Goal: Find specific page/section: Find specific page/section

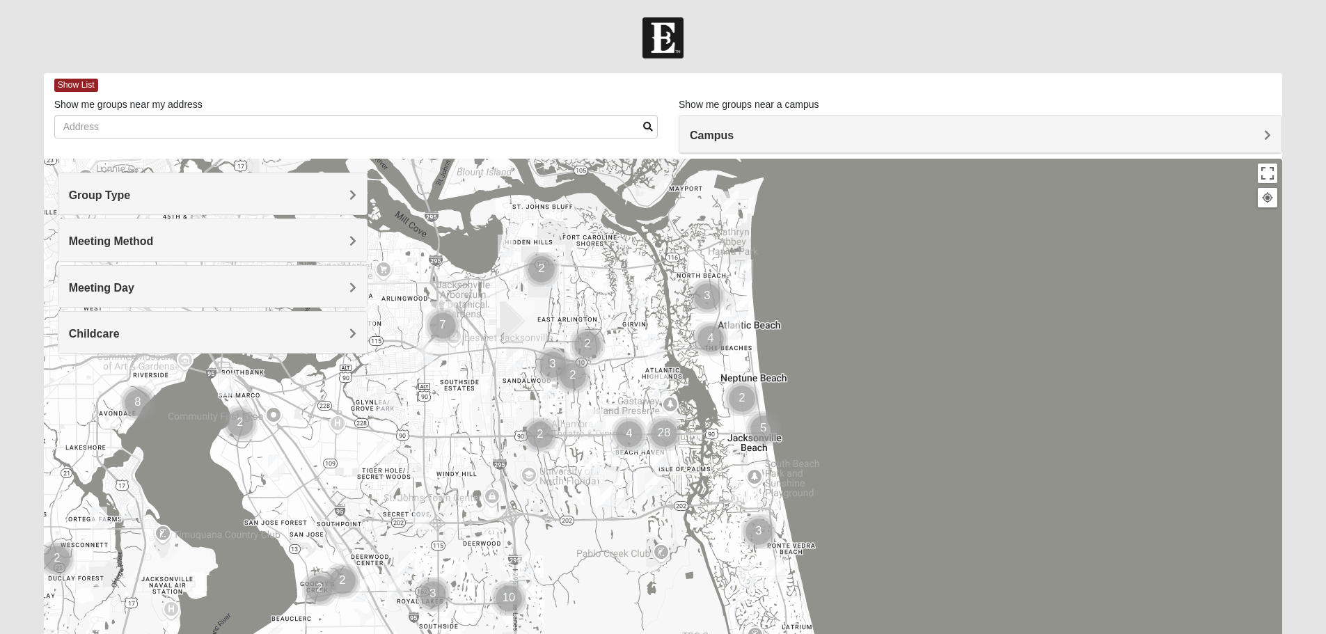
click at [154, 246] on h4 "Meeting Method" at bounding box center [212, 241] width 287 height 13
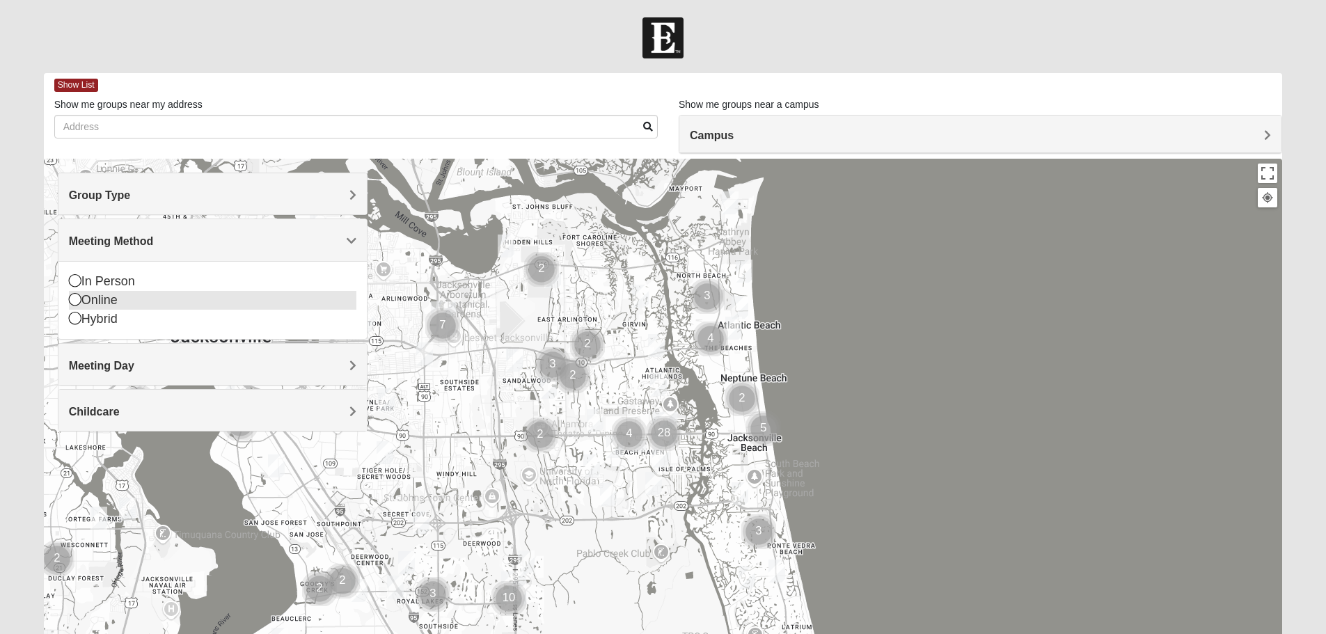
click at [76, 299] on icon at bounding box center [75, 299] width 13 height 13
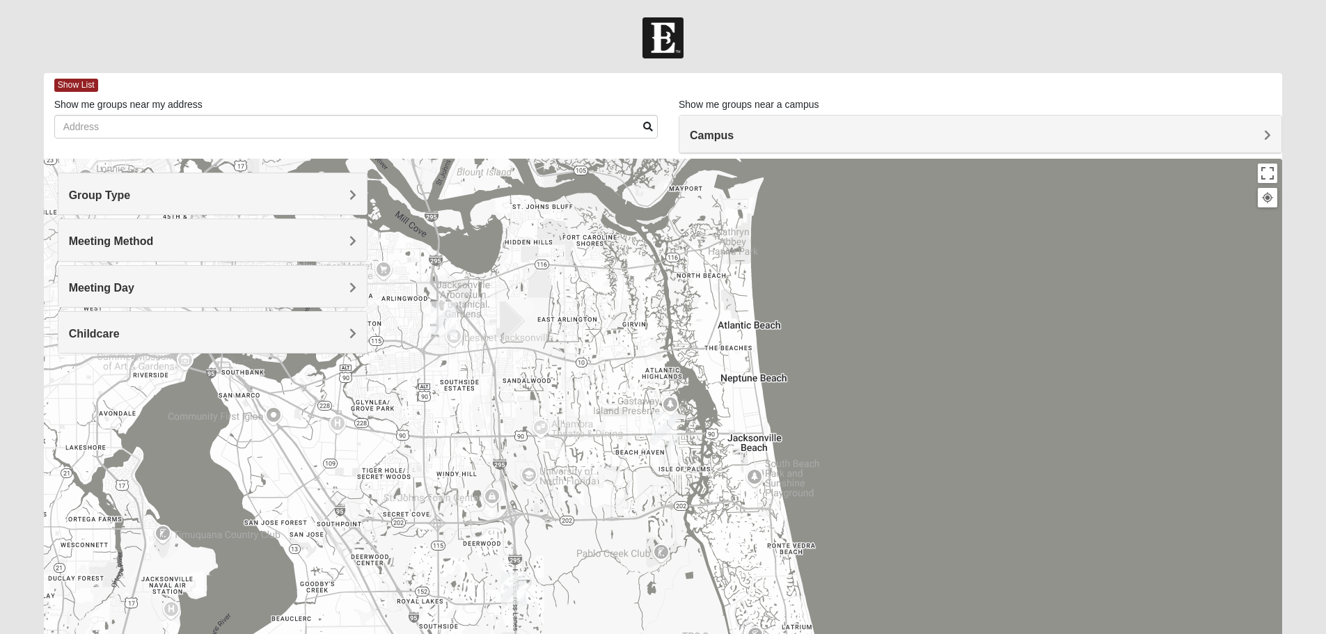
click at [86, 202] on h4 "Group Type" at bounding box center [212, 195] width 287 height 13
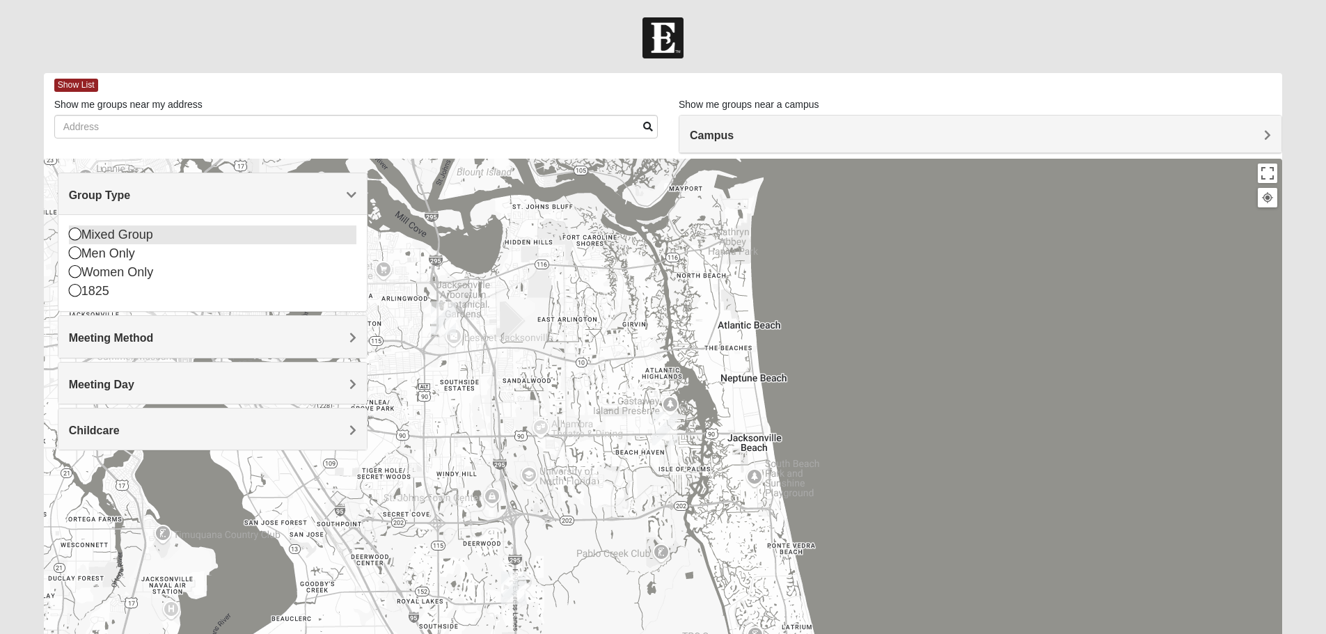
click at [79, 235] on icon at bounding box center [75, 234] width 13 height 13
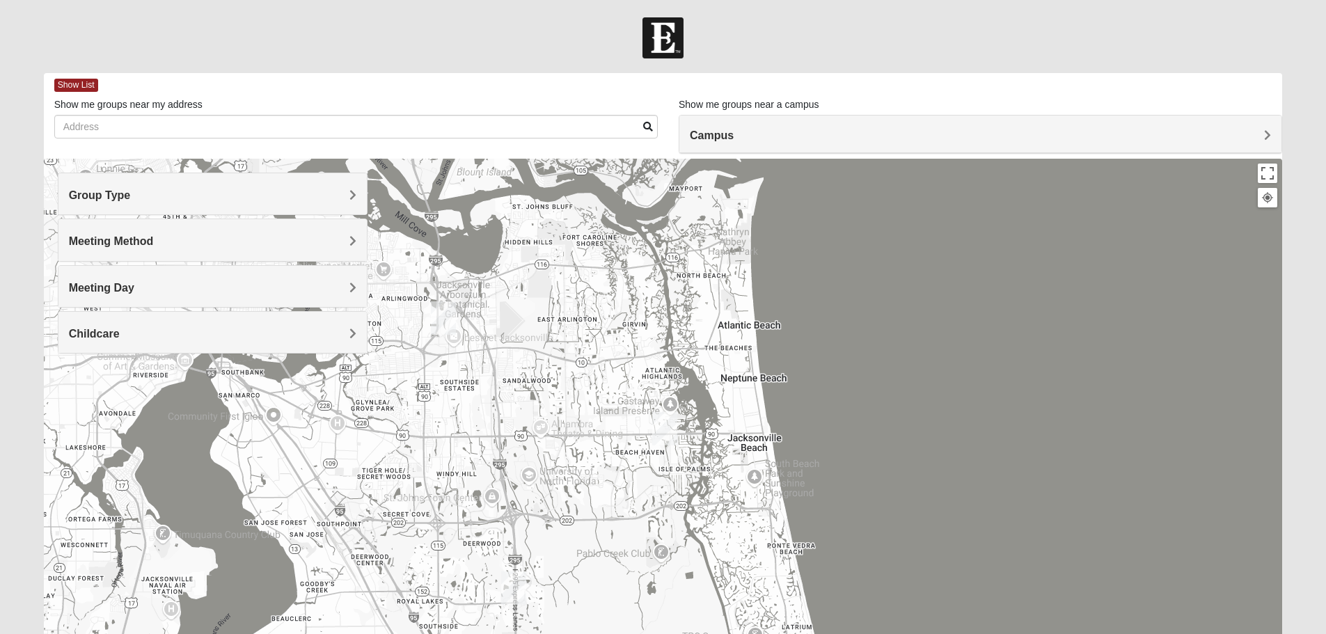
click at [187, 324] on div "Childcare" at bounding box center [212, 332] width 308 height 41
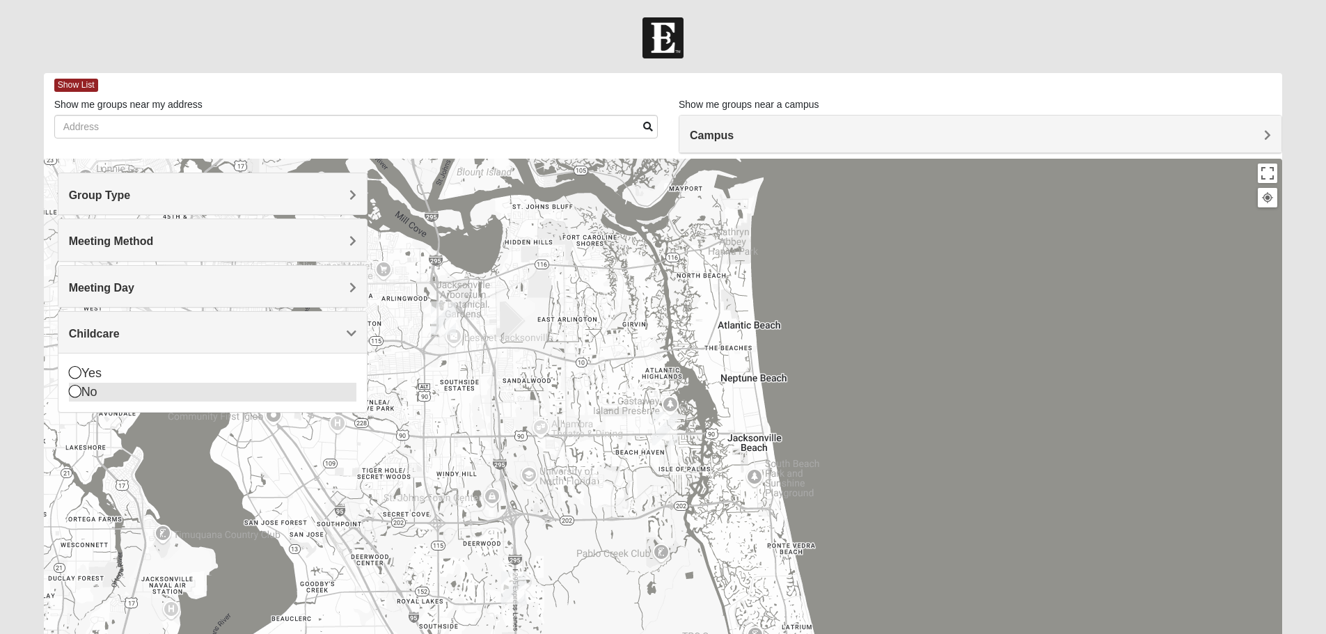
click at [73, 397] on icon at bounding box center [75, 391] width 13 height 13
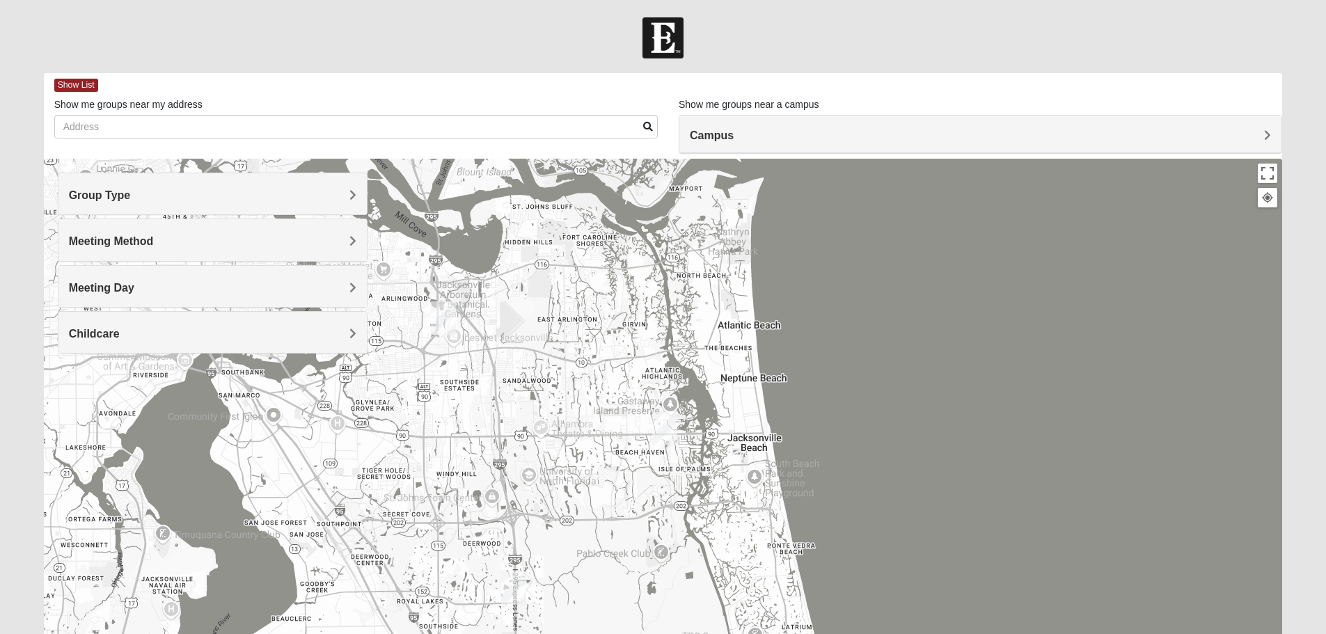
click at [100, 296] on div "Meeting Day" at bounding box center [212, 286] width 308 height 41
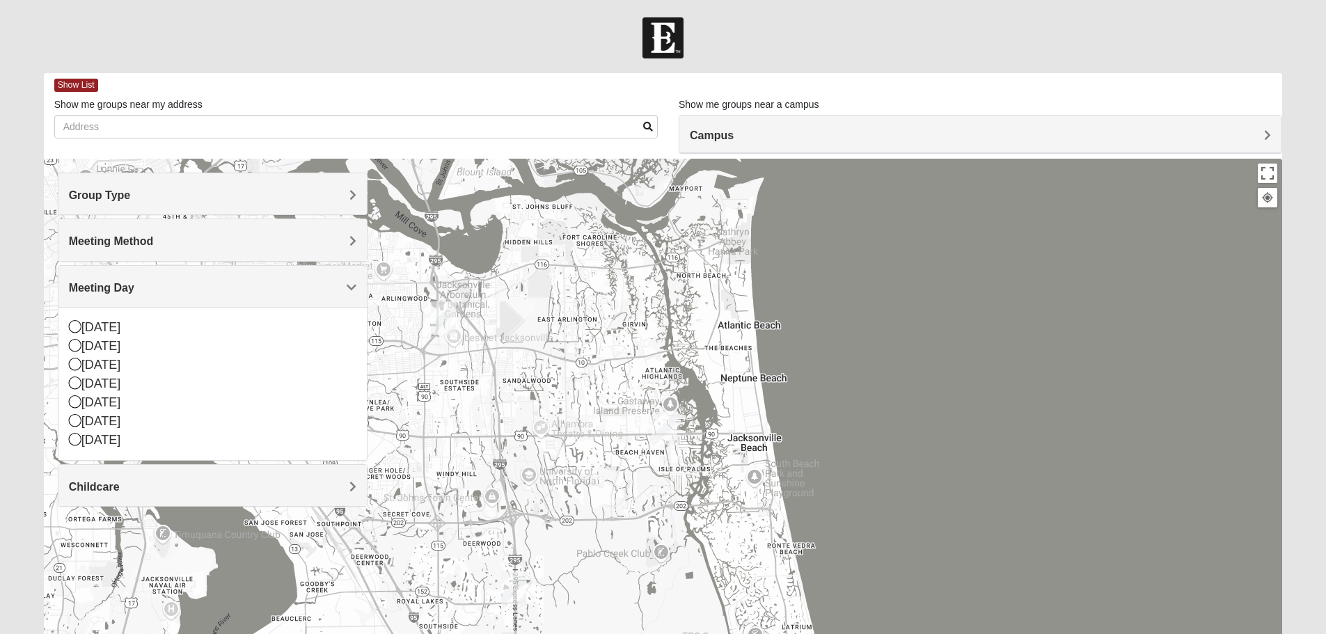
click at [100, 296] on div "Meeting Day" at bounding box center [212, 286] width 308 height 41
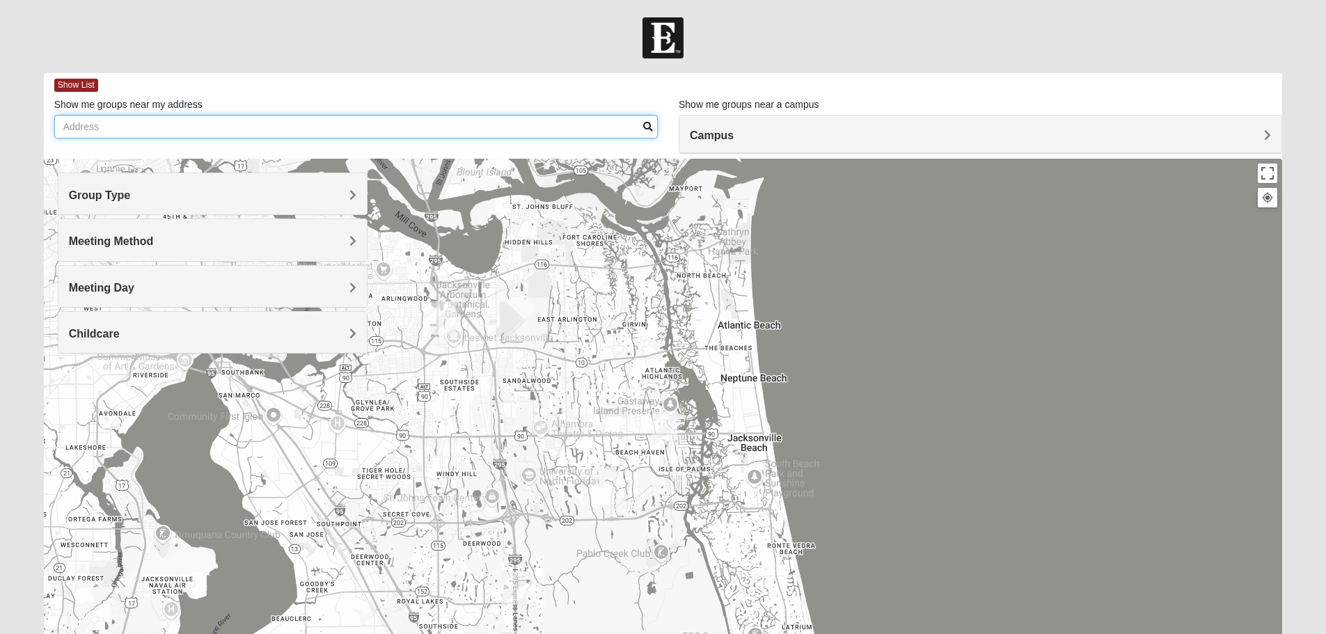
click at [90, 130] on input "Show me groups near my address" at bounding box center [355, 127] width 603 height 24
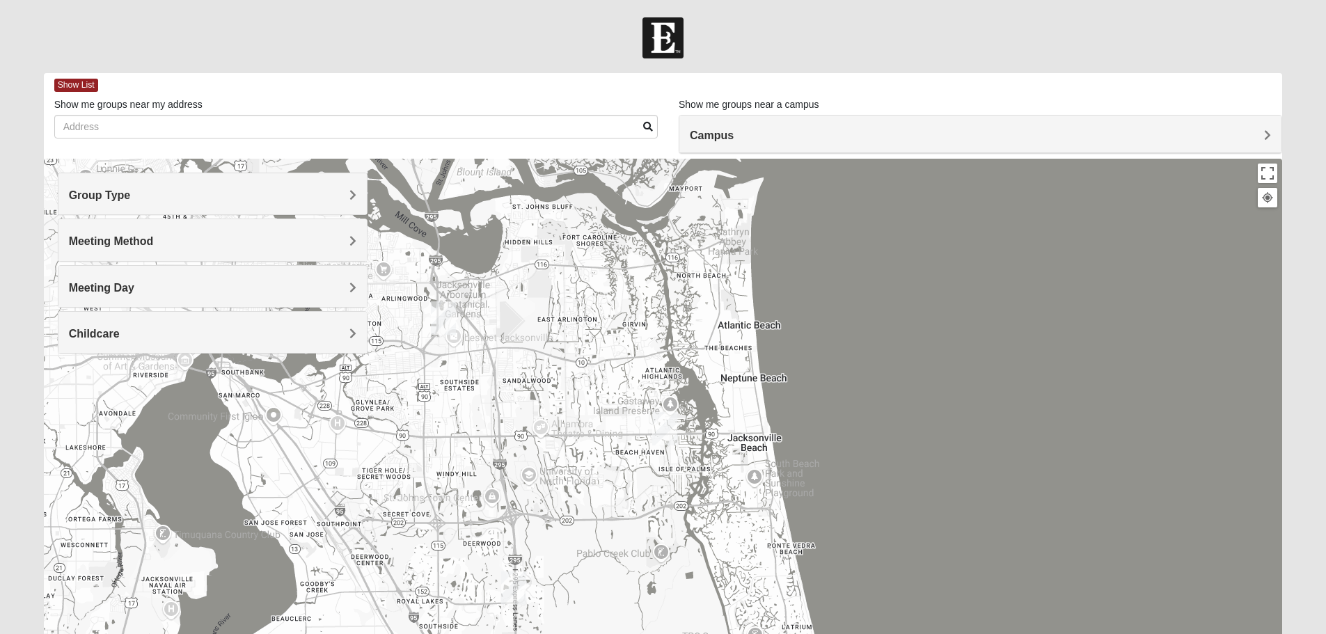
drag, startPoint x: 1255, startPoint y: 131, endPoint x: 1260, endPoint y: 136, distance: 7.9
click at [1256, 133] on h4 "Campus" at bounding box center [980, 135] width 581 height 13
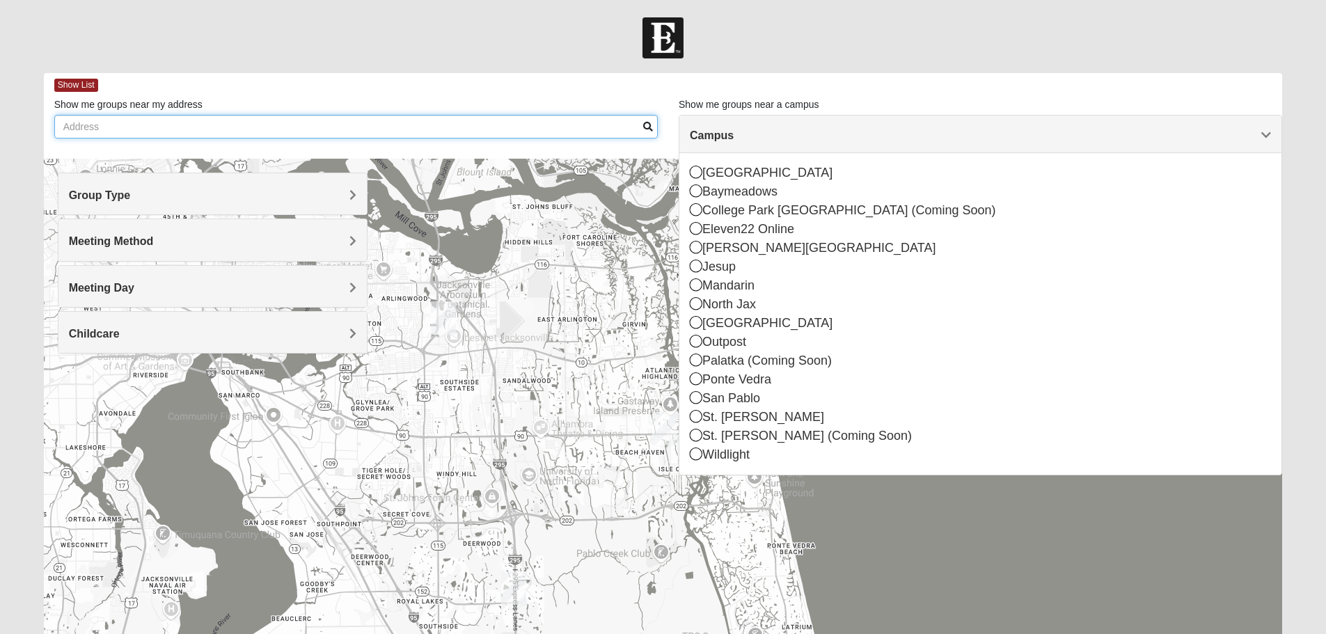
click at [472, 130] on input "Show me groups near my address" at bounding box center [355, 127] width 603 height 24
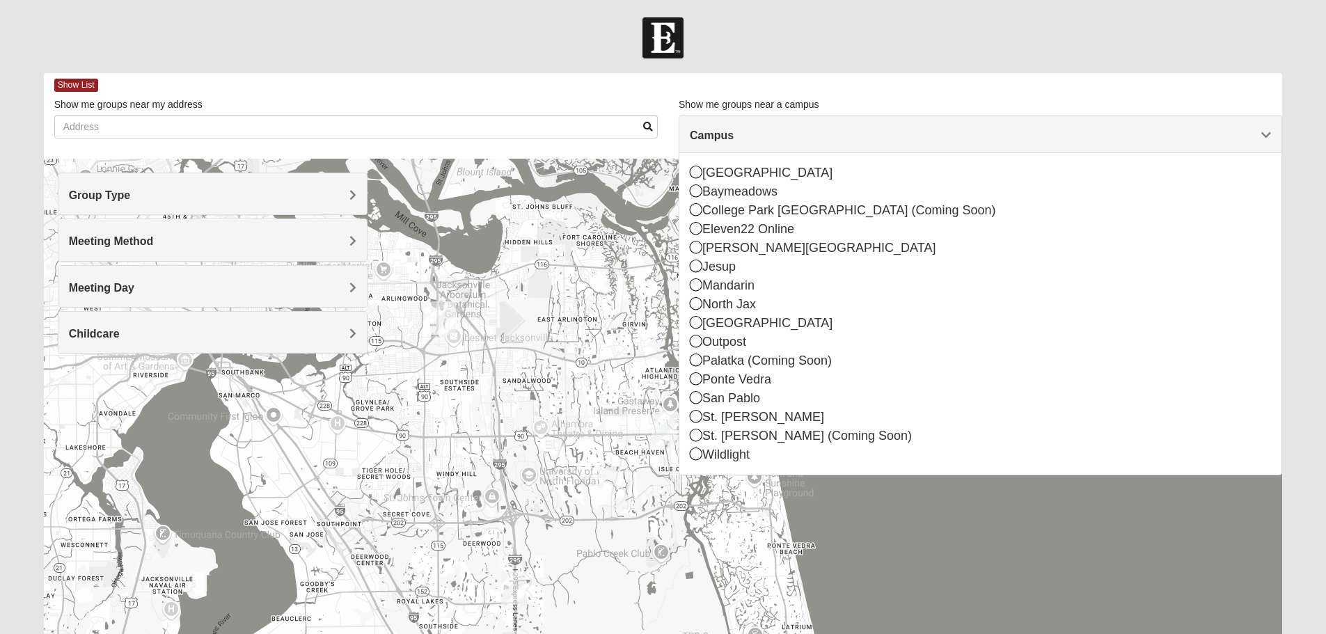
click at [436, 51] on div at bounding box center [663, 37] width 1326 height 41
click at [431, 40] on div at bounding box center [663, 37] width 1326 height 41
click at [1321, 164] on form "Log In Find A Group Error Show List Loading Groups" at bounding box center [663, 391] width 1326 height 749
click at [733, 133] on span "Campus" at bounding box center [712, 135] width 44 height 12
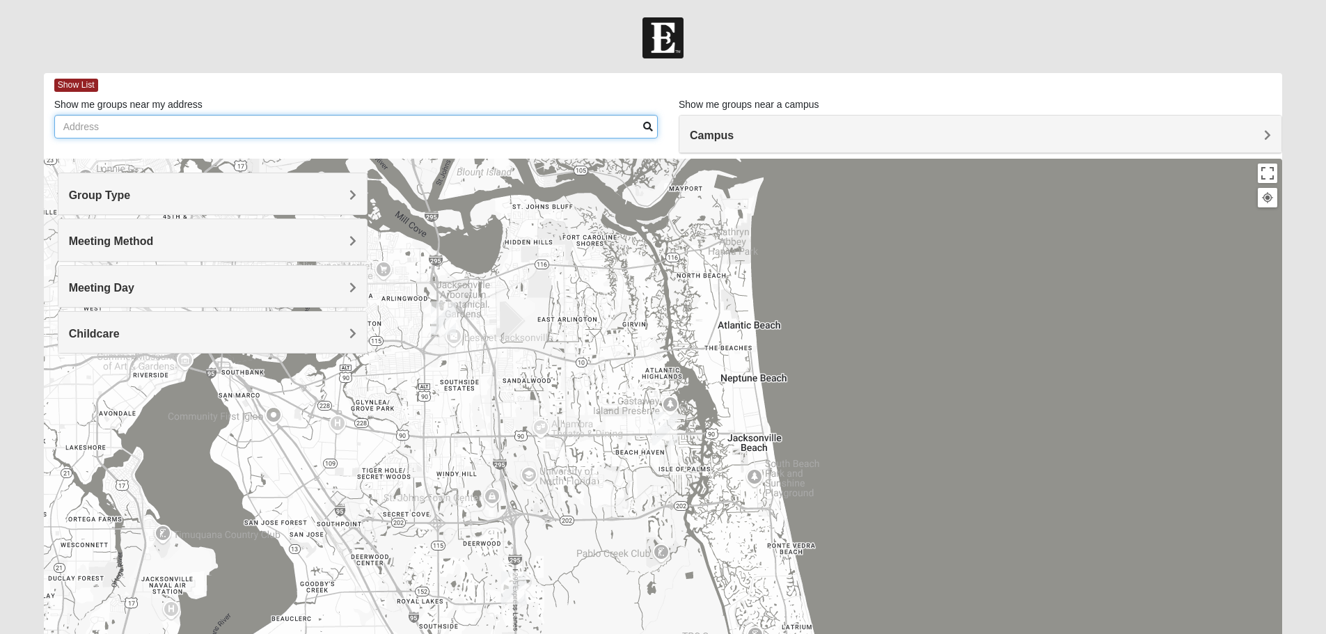
click at [354, 130] on input "Show me groups near my address" at bounding box center [355, 127] width 603 height 24
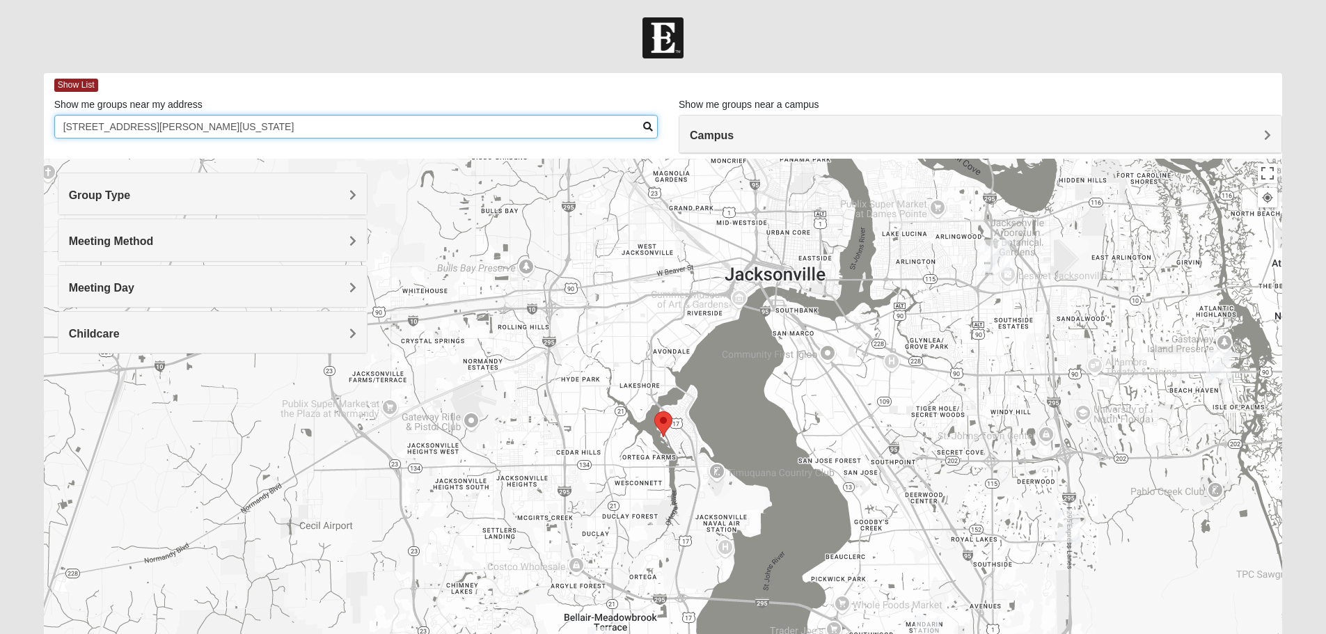
type input "[STREET_ADDRESS][PERSON_NAME][US_STATE]"
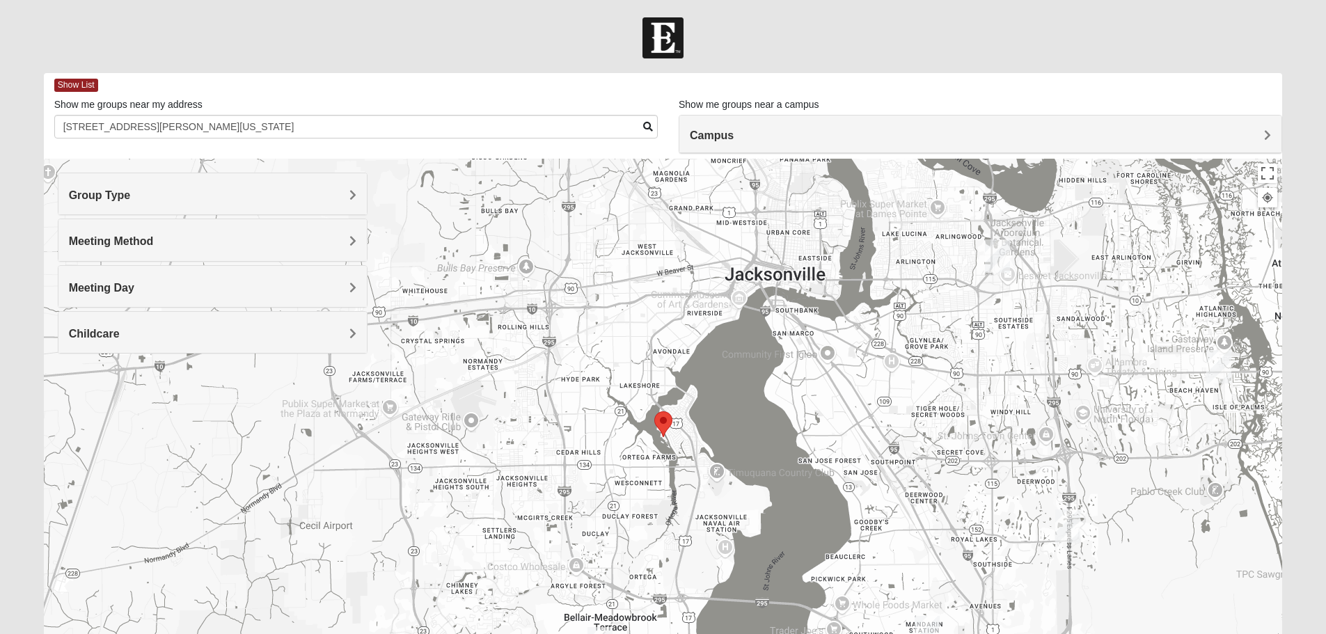
click at [654, 411] on area "Selected Address" at bounding box center [654, 411] width 0 height 0
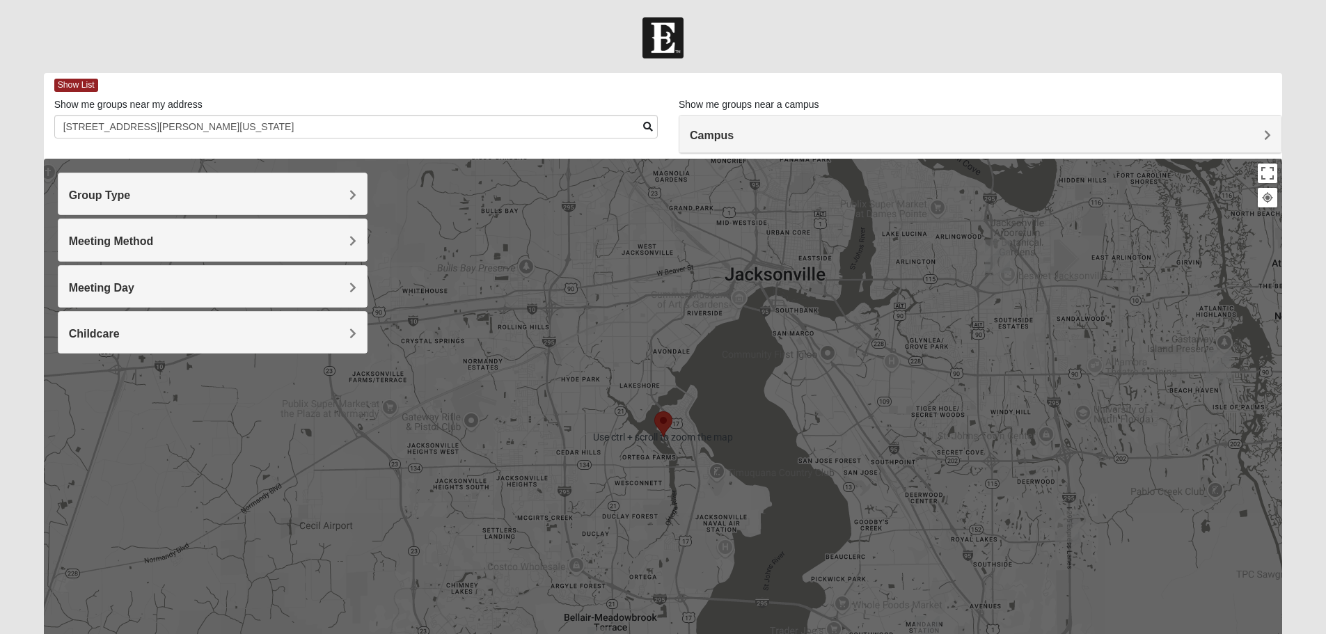
click at [654, 411] on area "Selected Address" at bounding box center [654, 411] width 0 height 0
click at [322, 190] on h4 "Group Type" at bounding box center [212, 195] width 287 height 13
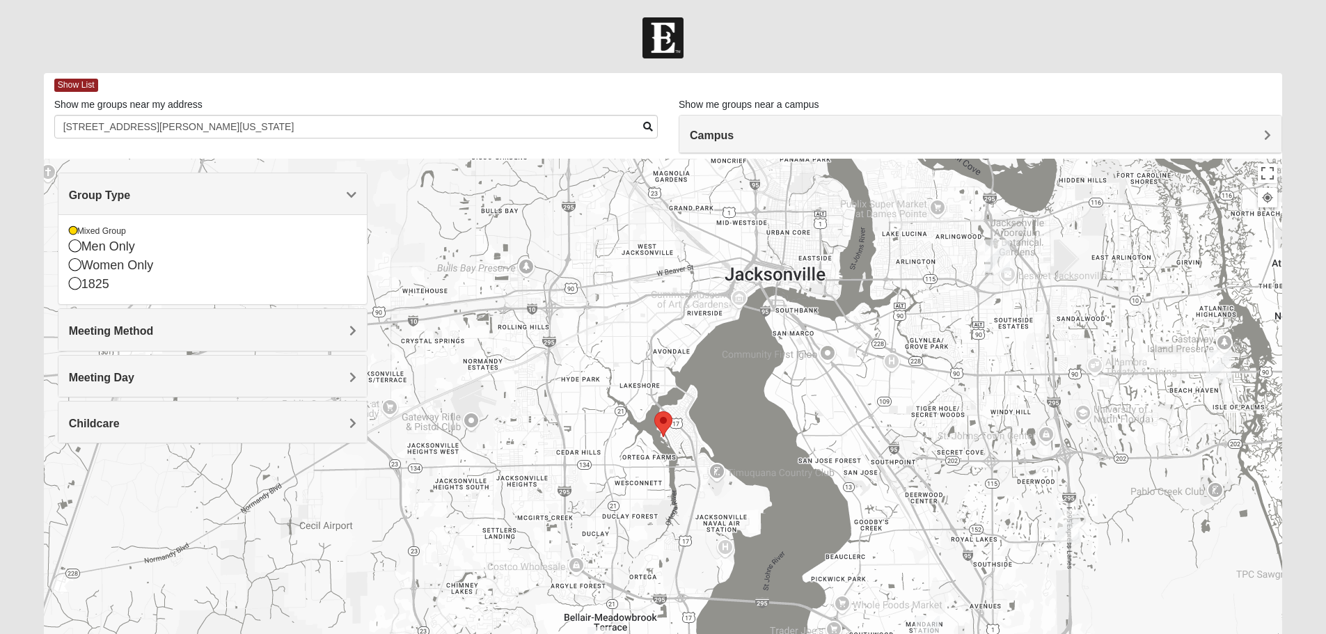
click at [220, 207] on div "Group Type" at bounding box center [212, 193] width 308 height 41
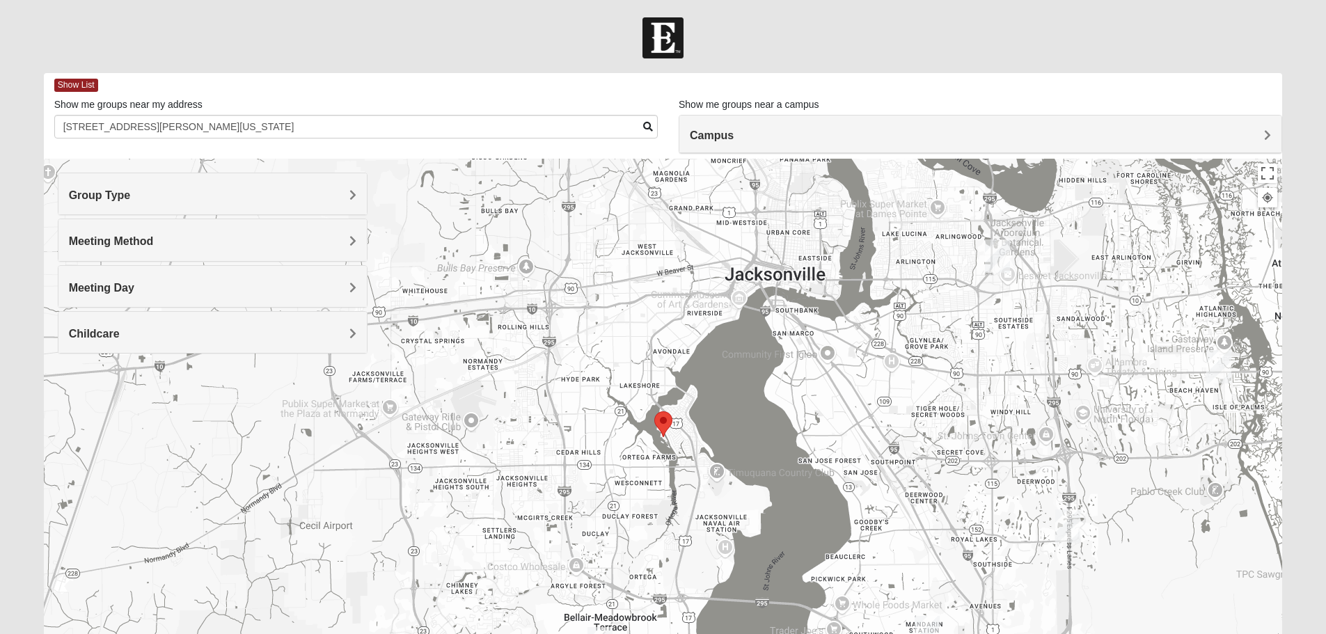
click at [217, 247] on h4 "Meeting Method" at bounding box center [212, 241] width 287 height 13
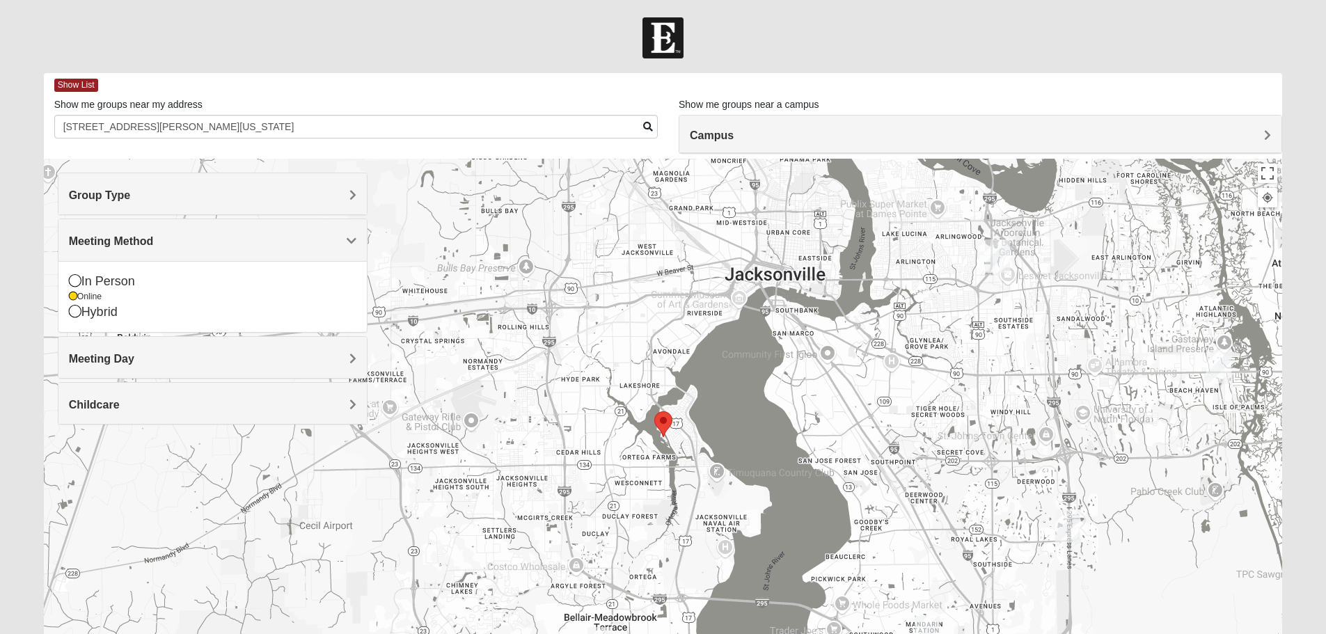
click at [216, 246] on h4 "Meeting Method" at bounding box center [212, 241] width 287 height 13
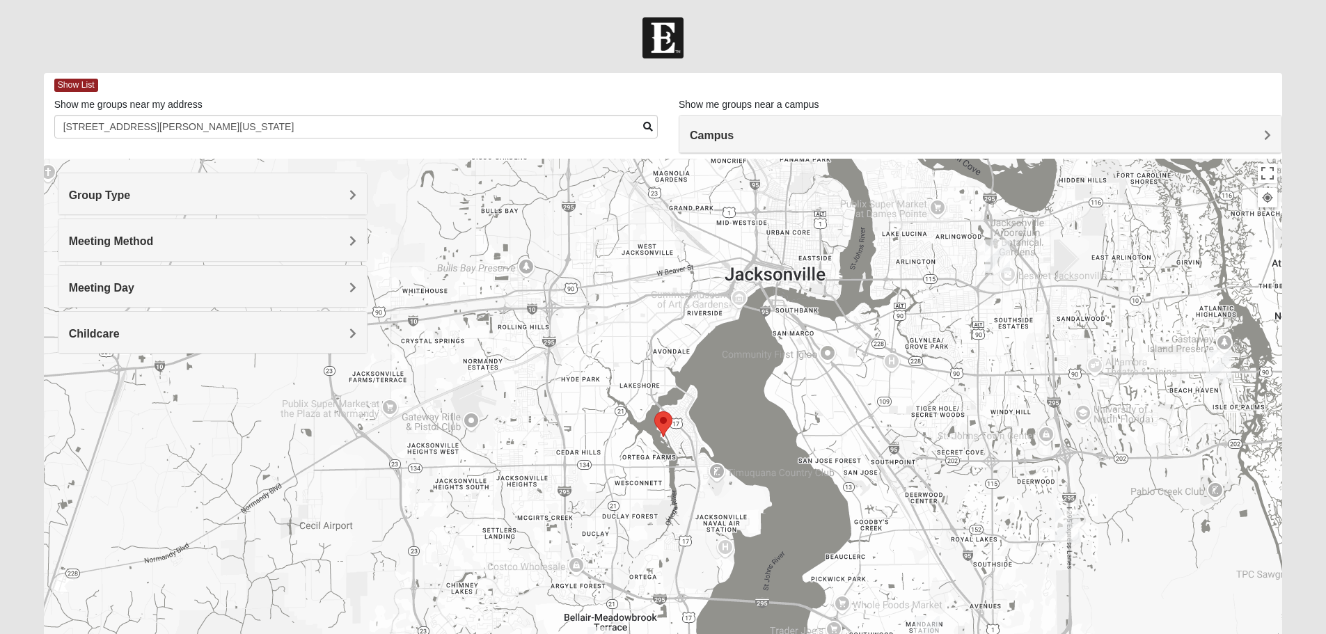
click at [677, 427] on div at bounding box center [663, 437] width 1239 height 557
click at [675, 427] on div at bounding box center [663, 437] width 1239 height 557
click at [674, 426] on div at bounding box center [663, 437] width 1239 height 557
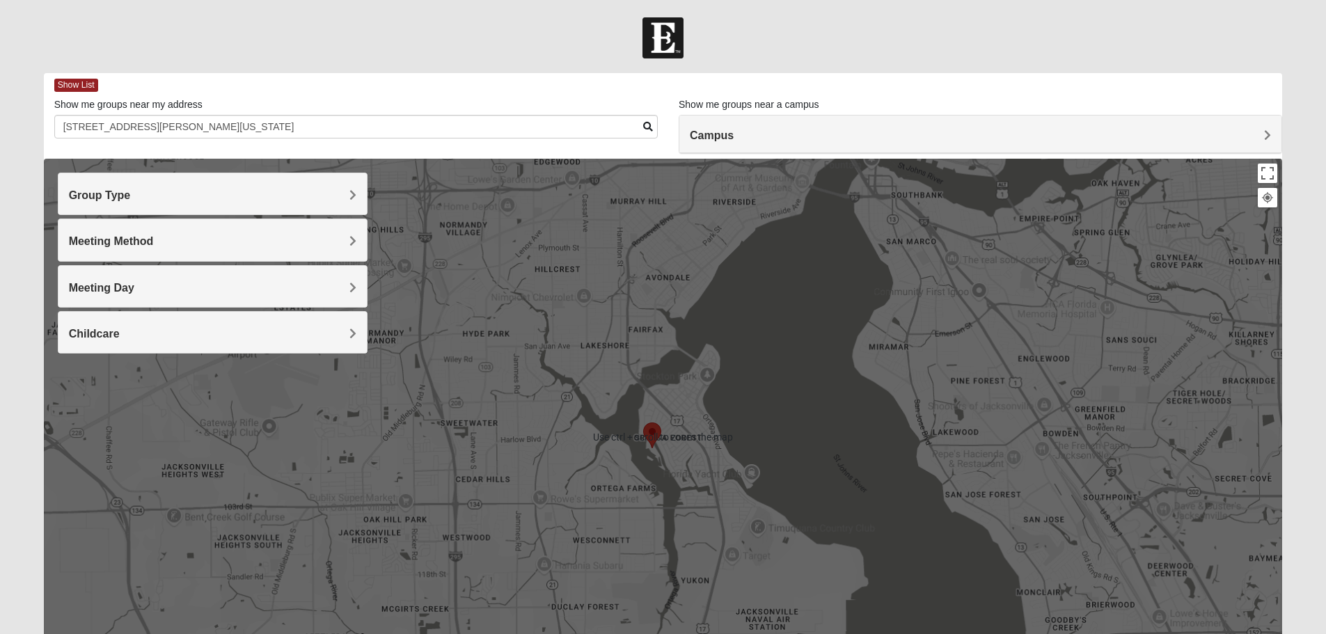
scroll to position [70, 0]
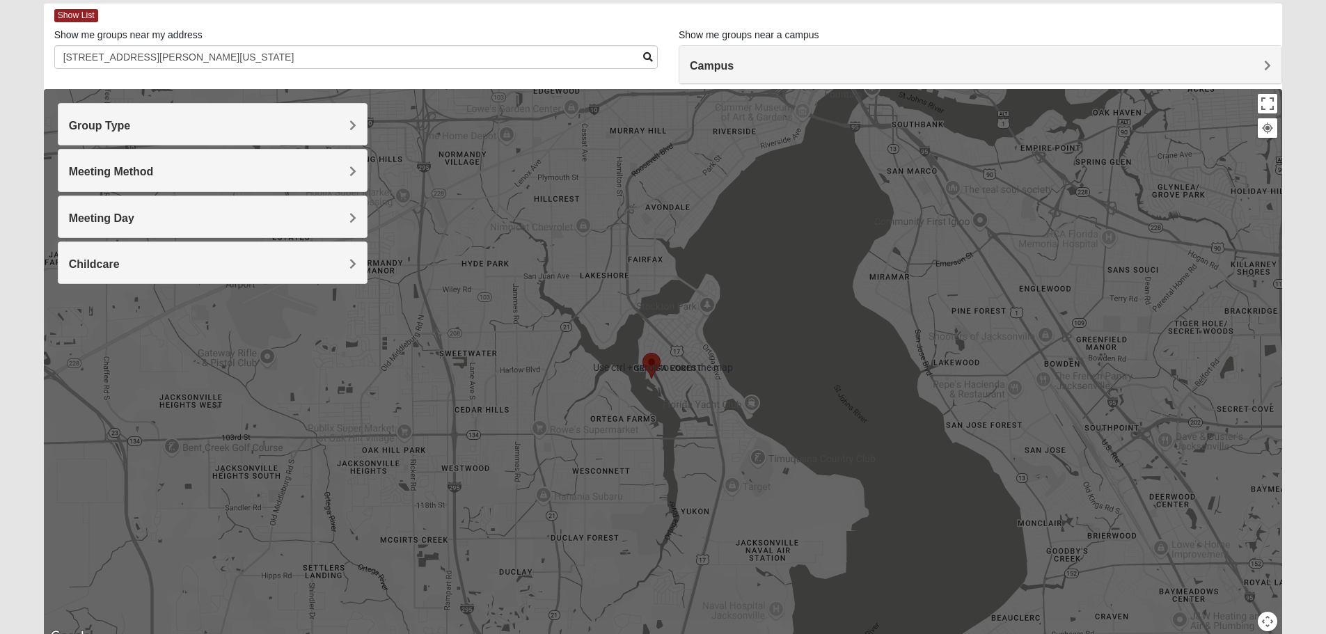
click at [642, 353] on area "Selected Address" at bounding box center [642, 353] width 0 height 0
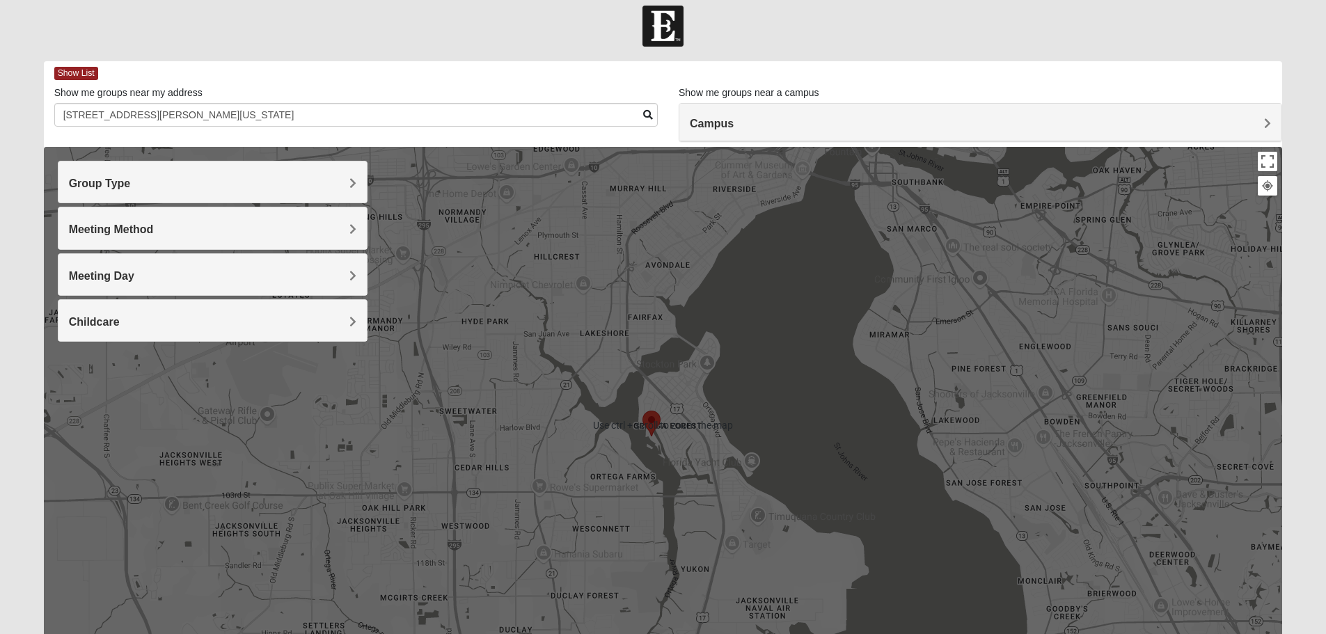
scroll to position [0, 0]
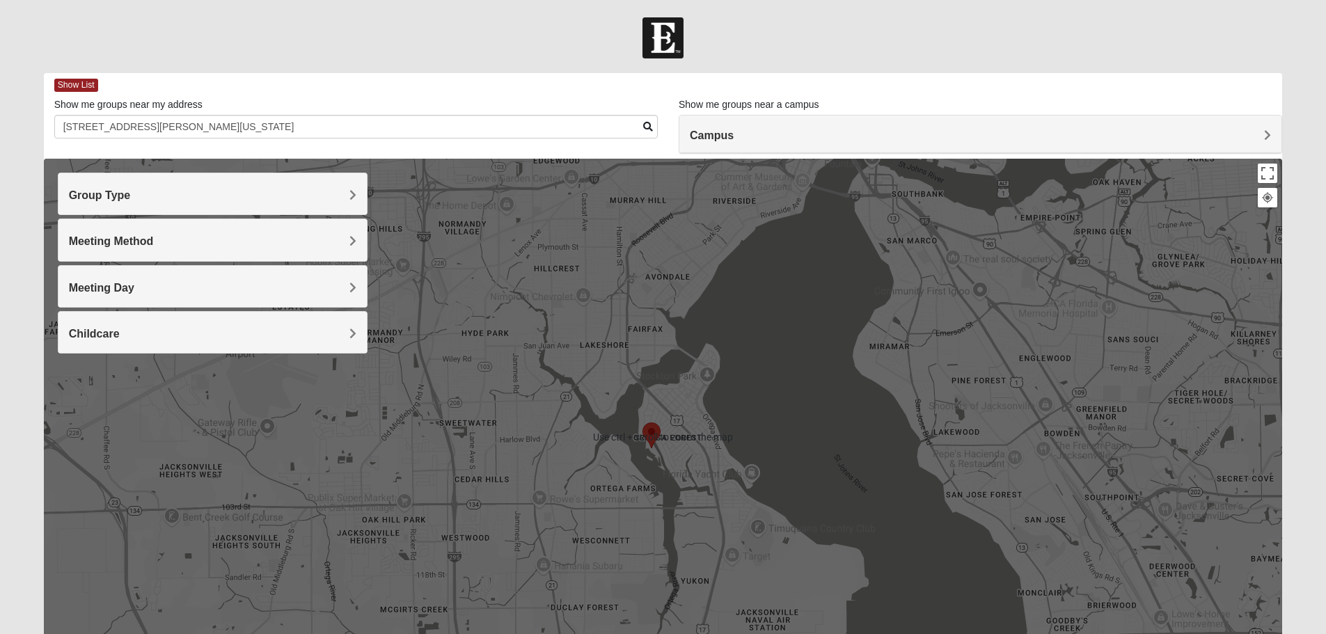
click at [642, 422] on area "Selected Address" at bounding box center [642, 422] width 0 height 0
click at [644, 438] on img "Selected Address" at bounding box center [651, 435] width 18 height 26
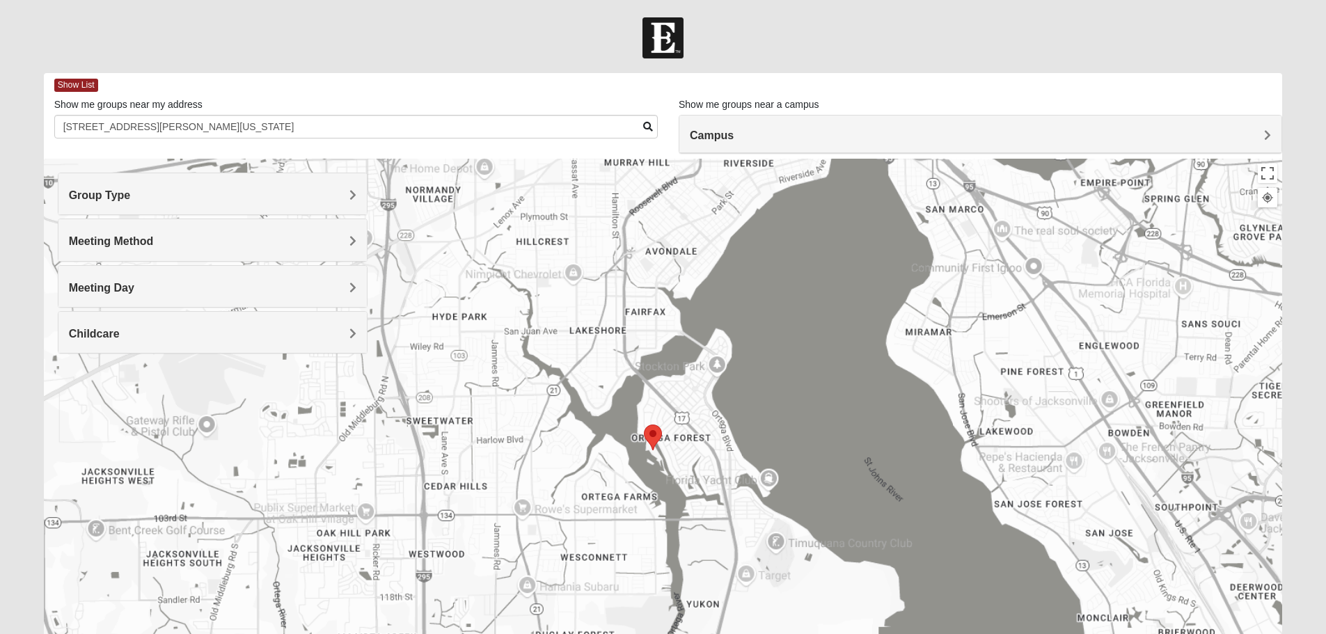
click at [644, 438] on div at bounding box center [663, 437] width 1239 height 557
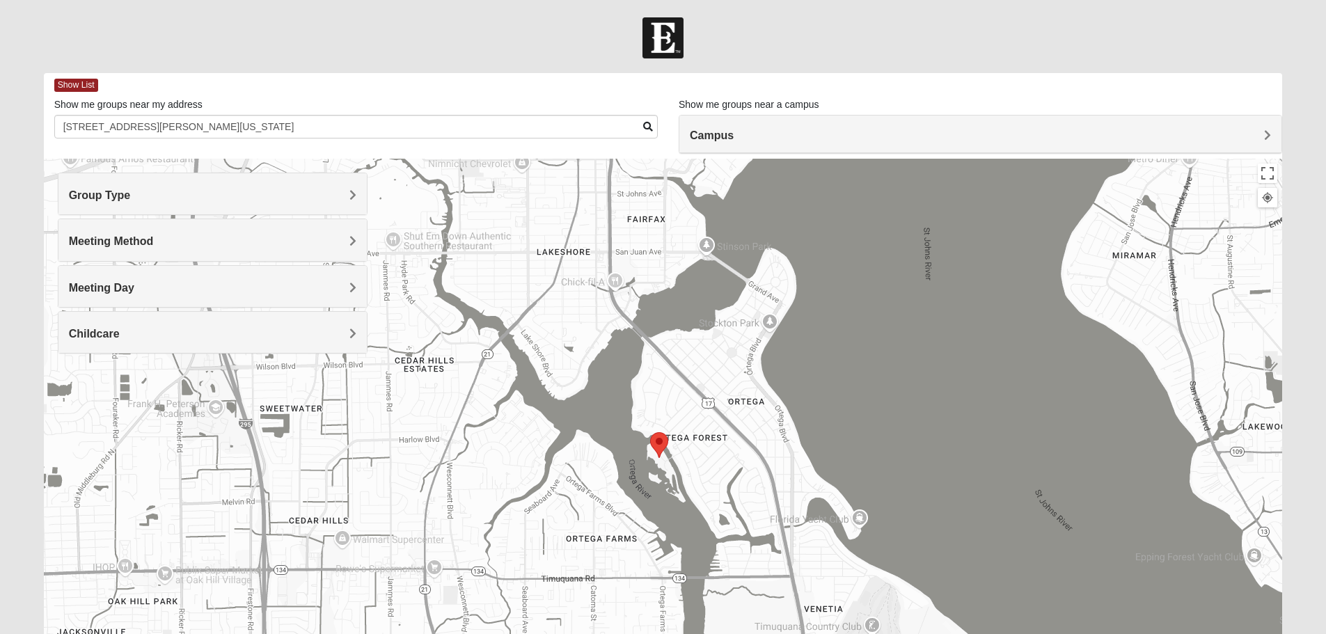
click at [645, 438] on div at bounding box center [663, 437] width 1239 height 557
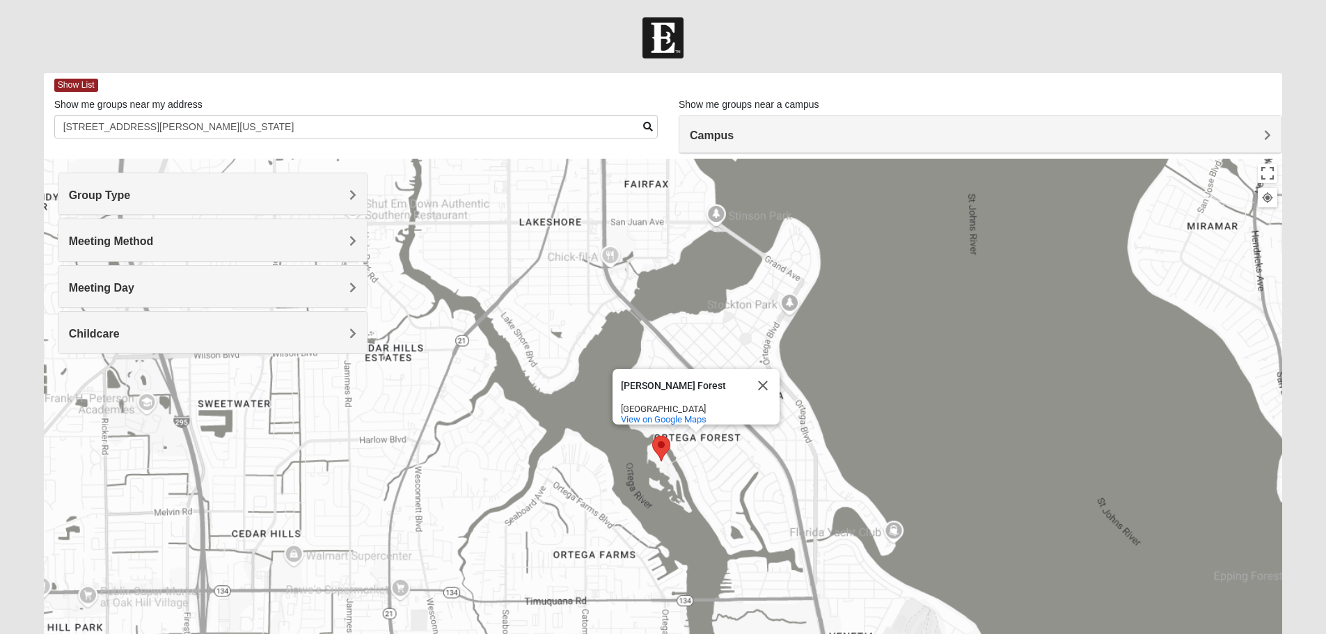
click at [645, 438] on div "[PERSON_NAME][GEOGRAPHIC_DATA][PERSON_NAME] View on Google Maps" at bounding box center [663, 437] width 1239 height 557
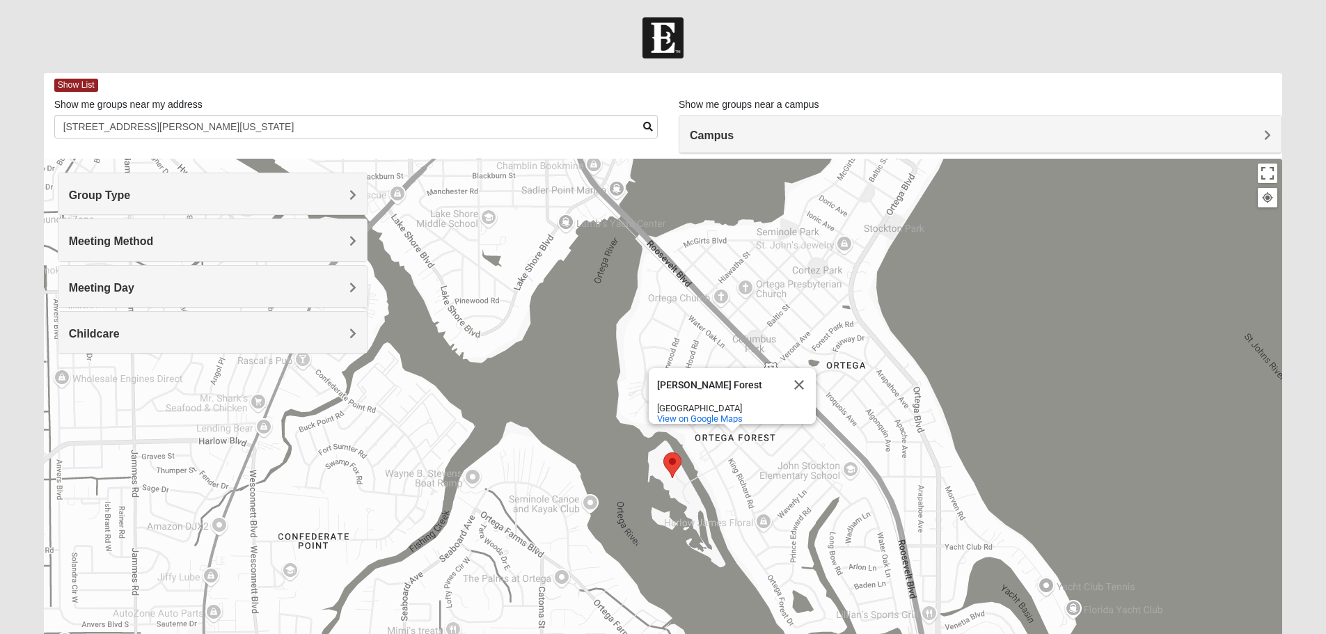
click at [681, 470] on div "[PERSON_NAME][GEOGRAPHIC_DATA][PERSON_NAME] View on Google Maps" at bounding box center [663, 437] width 1239 height 557
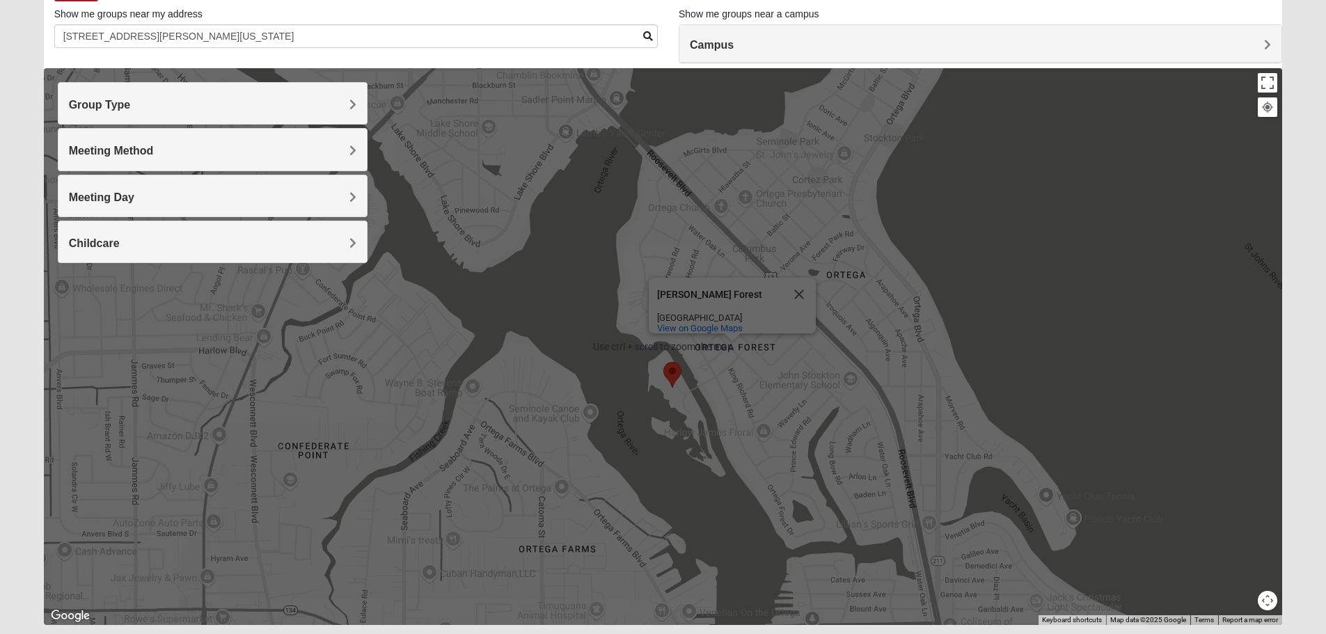
scroll to position [132, 0]
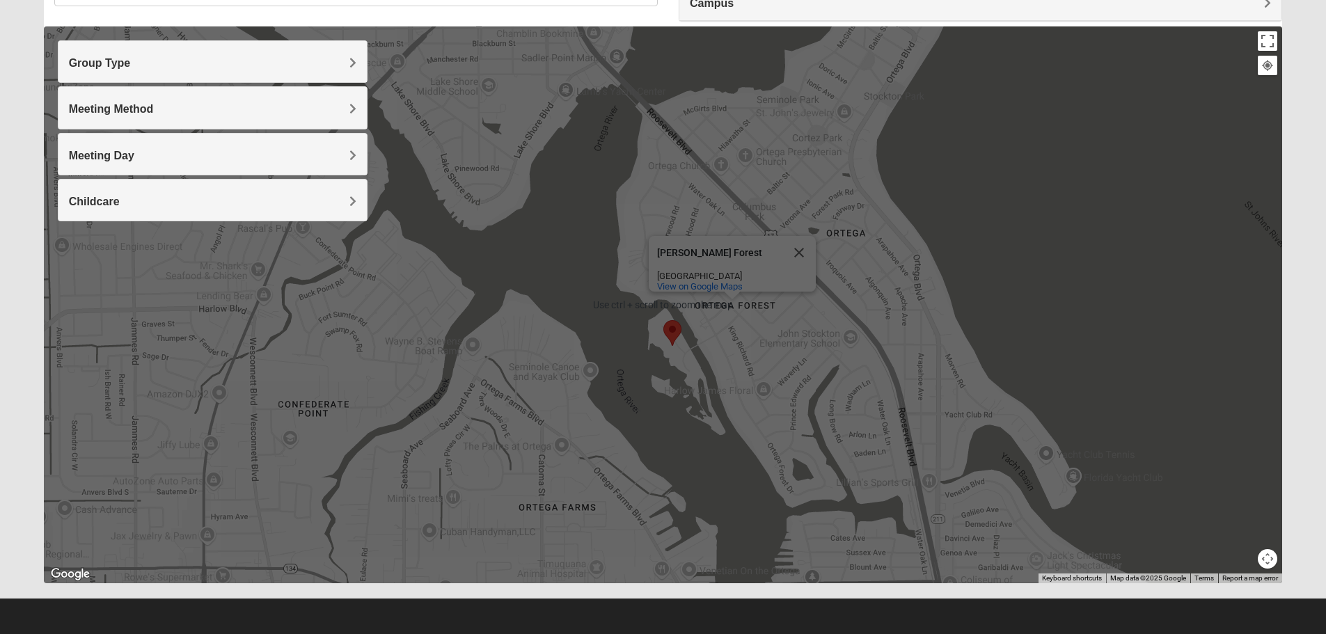
drag, startPoint x: 679, startPoint y: 415, endPoint x: 668, endPoint y: 415, distance: 11.1
click at [676, 415] on div "[PERSON_NAME][GEOGRAPHIC_DATA][PERSON_NAME] View on Google Maps" at bounding box center [663, 304] width 1239 height 557
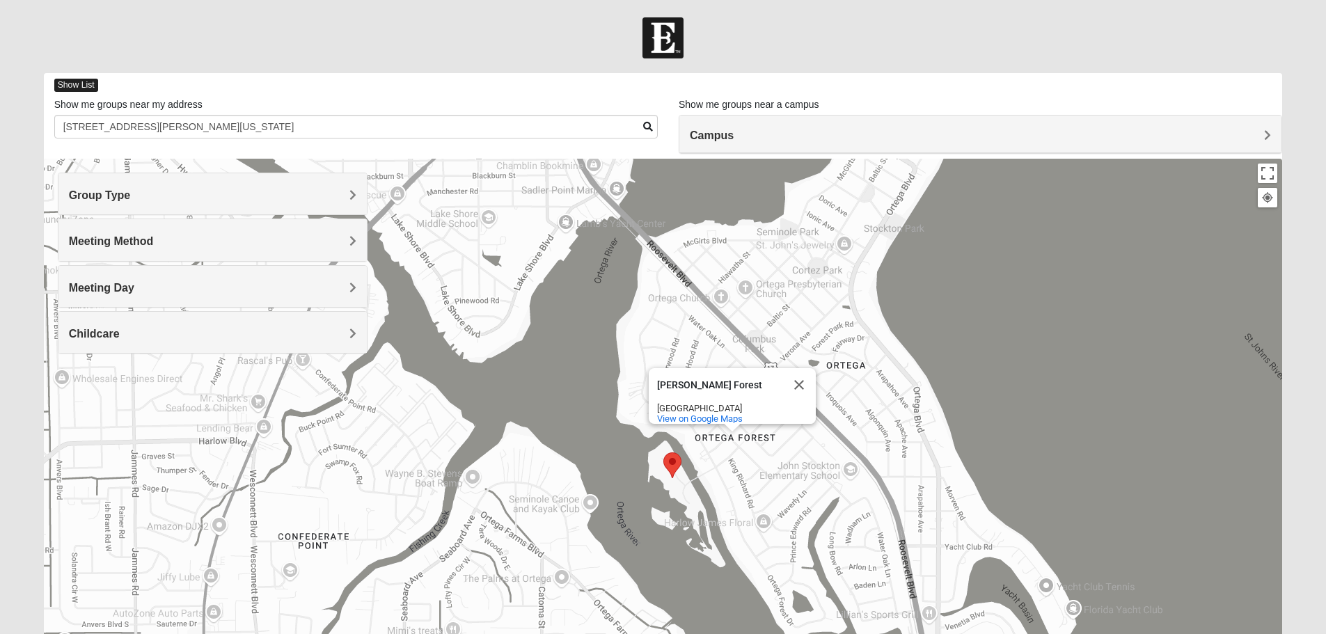
click at [80, 82] on span "Show List" at bounding box center [76, 85] width 44 height 13
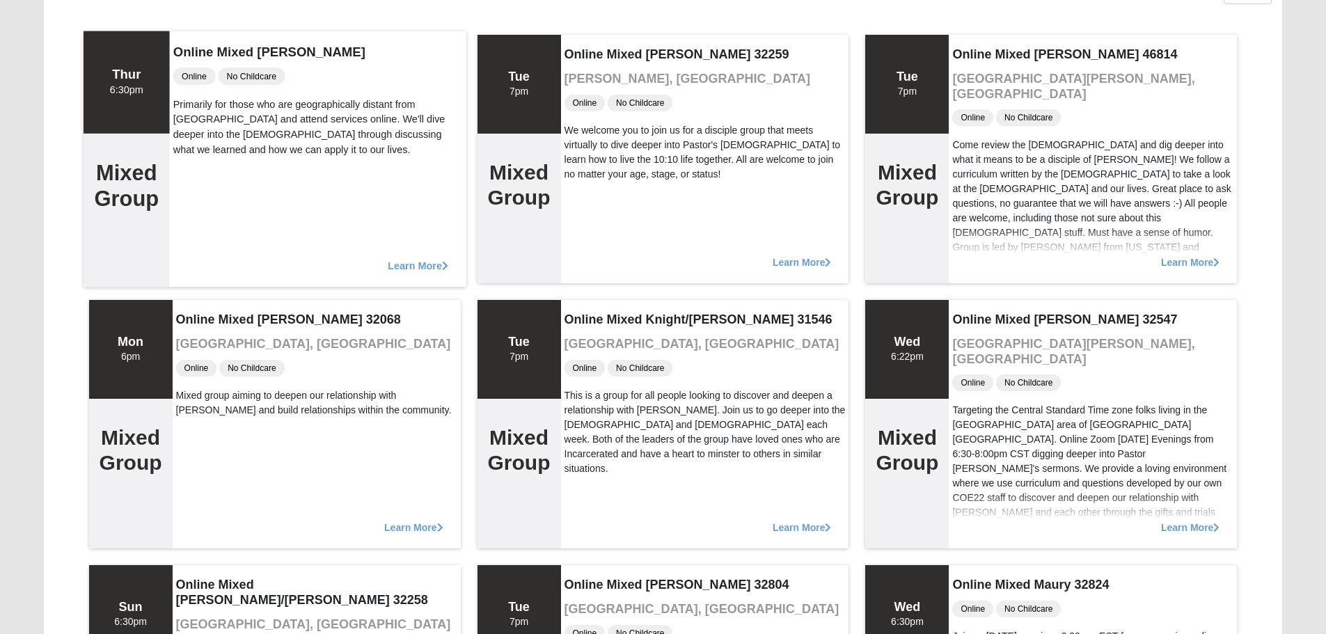
scroll to position [139, 0]
